Goal: Transaction & Acquisition: Download file/media

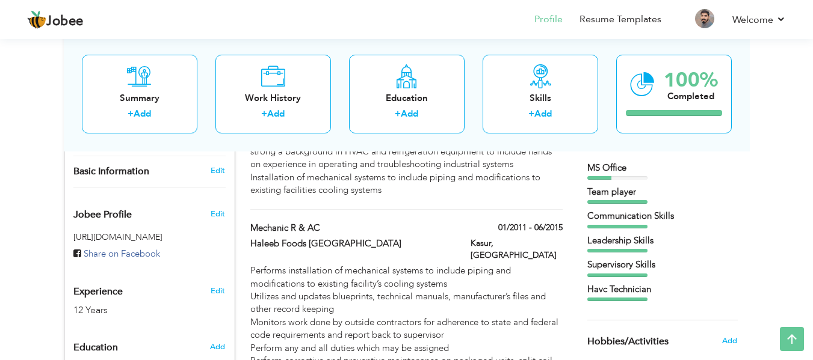
scroll to position [180, 0]
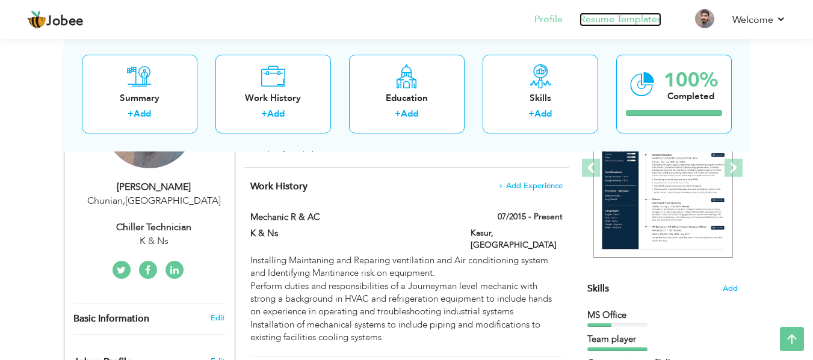
click at [609, 20] on link "Resume Templates" at bounding box center [620, 20] width 82 height 14
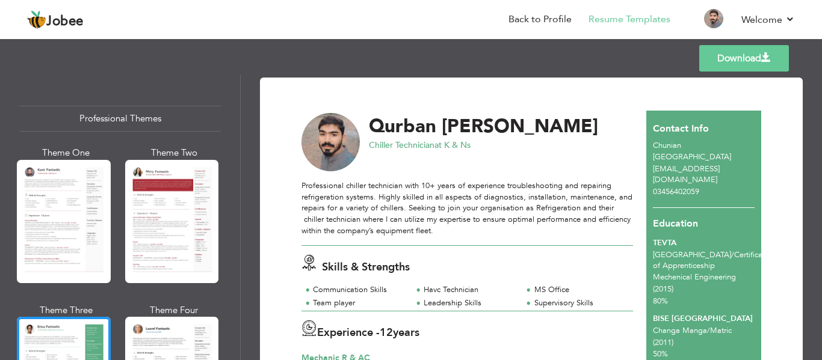
click at [745, 56] on link "Download" at bounding box center [744, 58] width 90 height 26
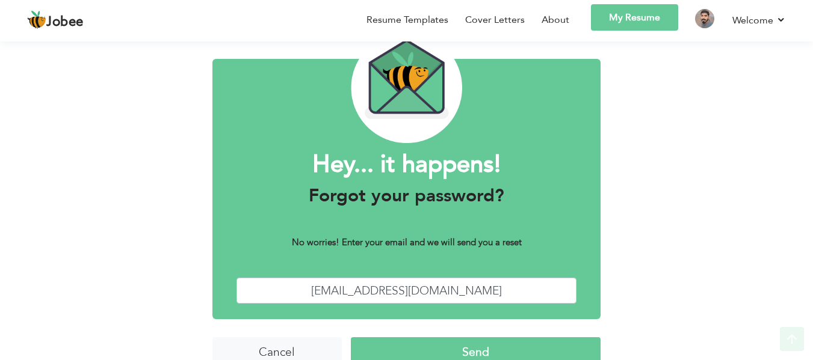
scroll to position [73, 0]
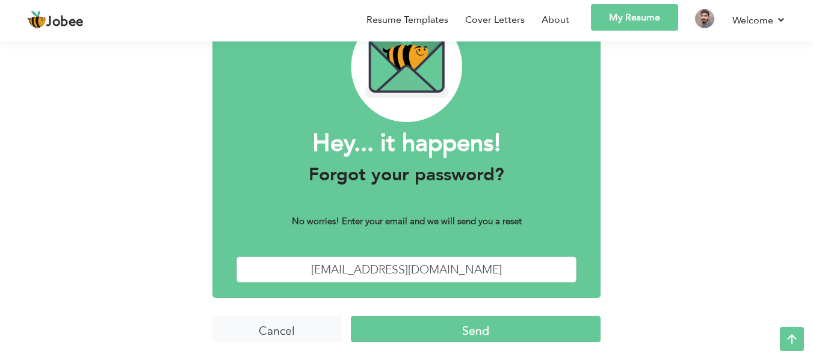
click at [641, 15] on link "My Resume" at bounding box center [634, 17] width 87 height 26
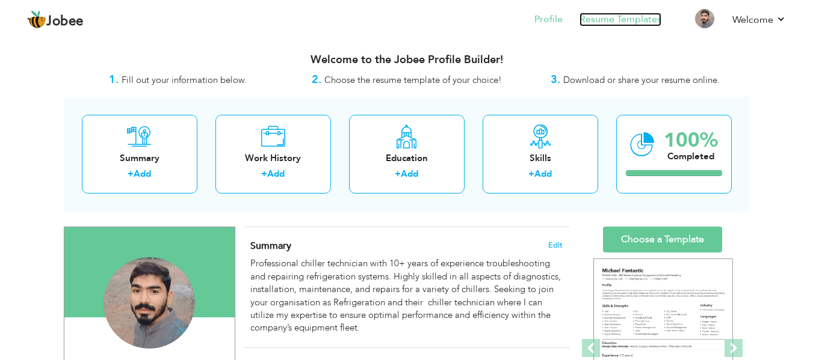
click at [627, 16] on link "Resume Templates" at bounding box center [620, 20] width 82 height 14
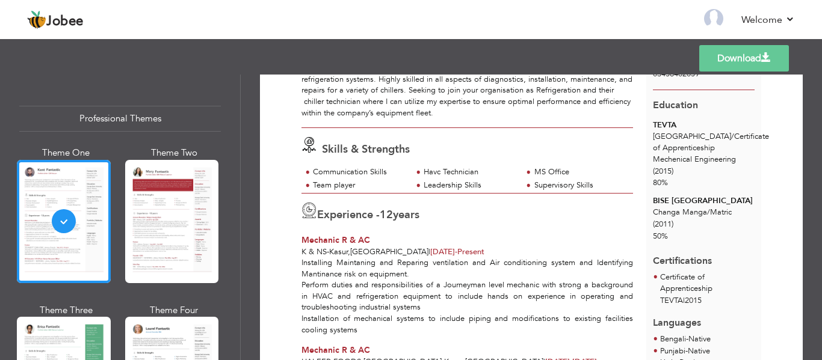
scroll to position [120, 0]
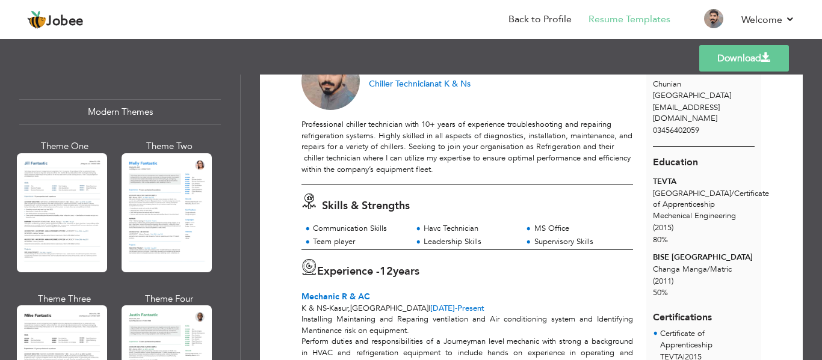
scroll to position [537, 0]
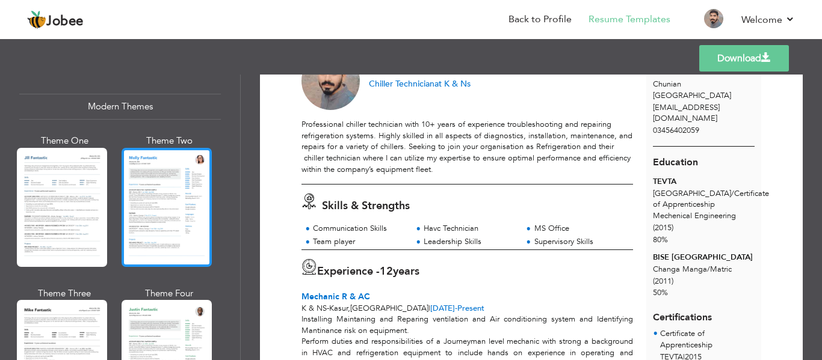
click at [169, 179] on div at bounding box center [167, 207] width 90 height 119
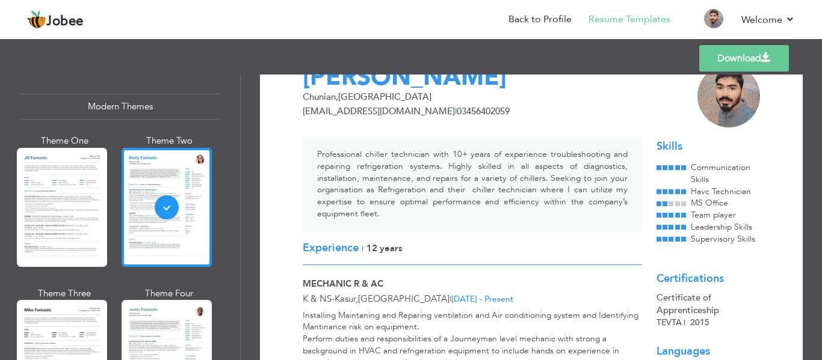
scroll to position [0, 0]
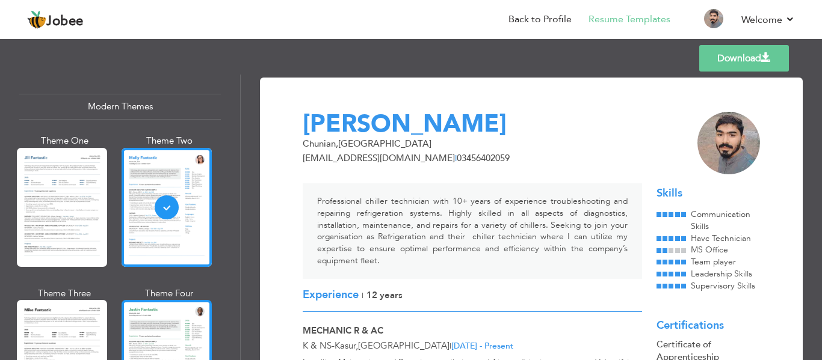
click at [158, 327] on div at bounding box center [167, 359] width 90 height 119
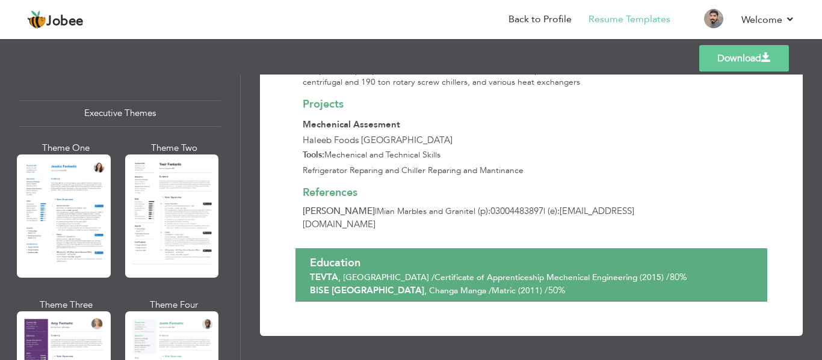
scroll to position [898, 0]
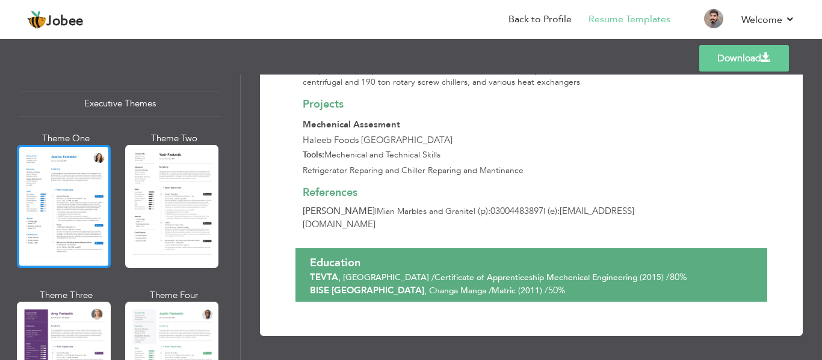
click at [52, 194] on div at bounding box center [64, 206] width 94 height 123
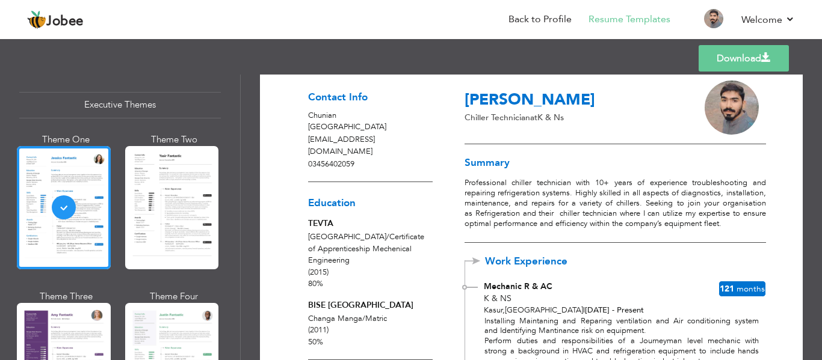
scroll to position [0, 0]
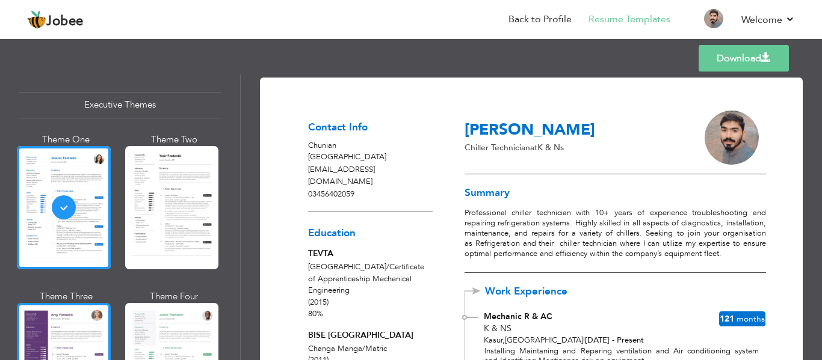
click at [74, 319] on div at bounding box center [64, 364] width 94 height 123
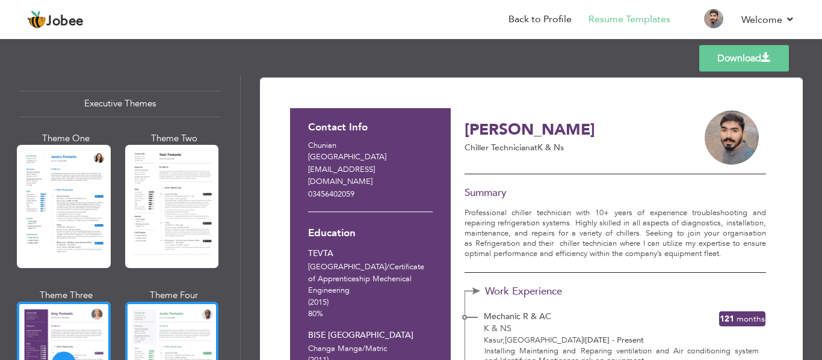
click at [169, 319] on div at bounding box center [172, 363] width 94 height 123
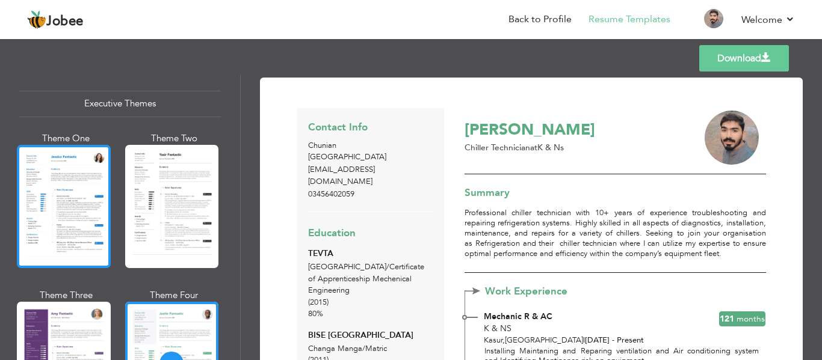
click at [70, 196] on div at bounding box center [64, 206] width 94 height 123
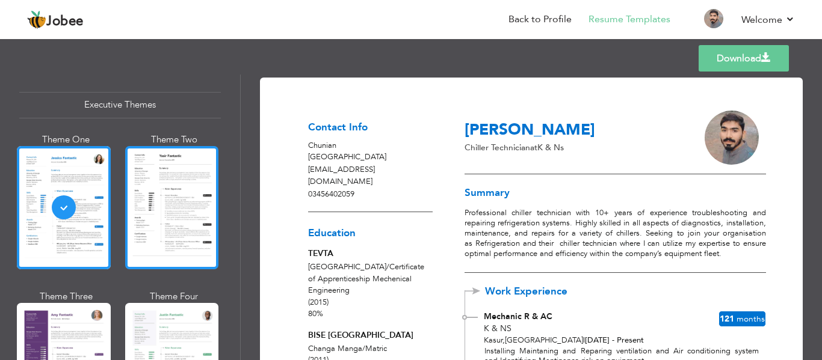
click at [146, 173] on div at bounding box center [172, 207] width 94 height 123
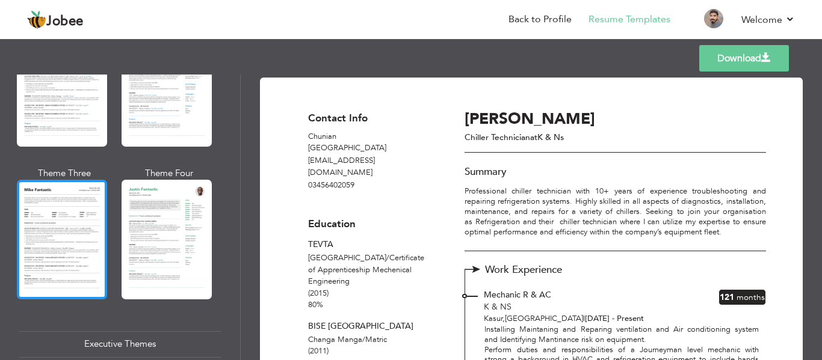
scroll to position [597, 0]
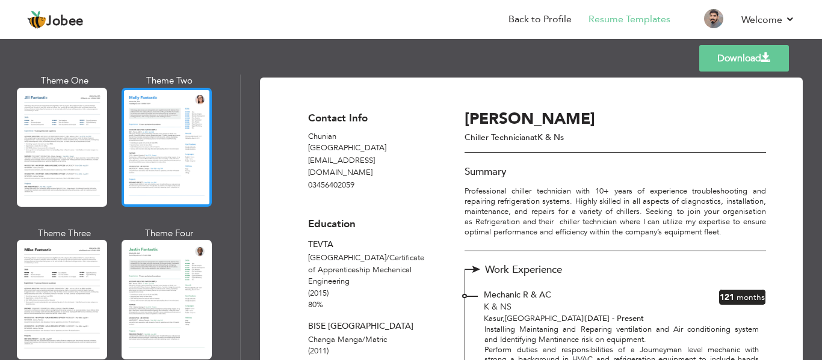
click at [168, 149] on div at bounding box center [167, 147] width 90 height 119
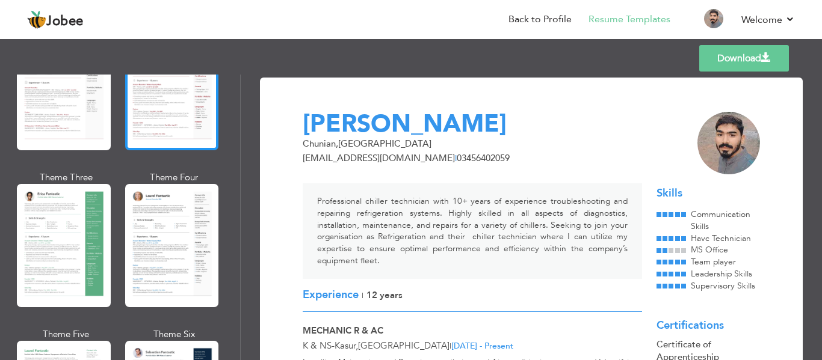
scroll to position [0, 0]
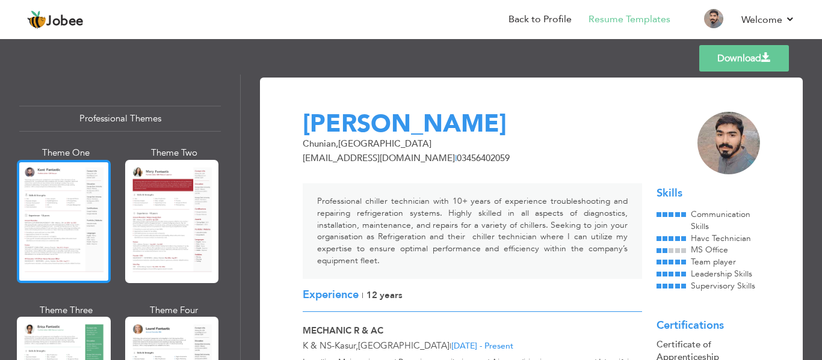
click at [45, 211] on div at bounding box center [64, 221] width 94 height 123
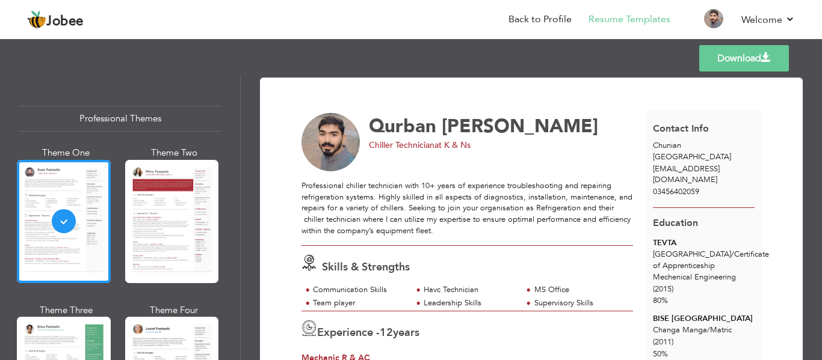
click at [719, 59] on link "Download" at bounding box center [744, 58] width 90 height 26
